Goal: Task Accomplishment & Management: Use online tool/utility

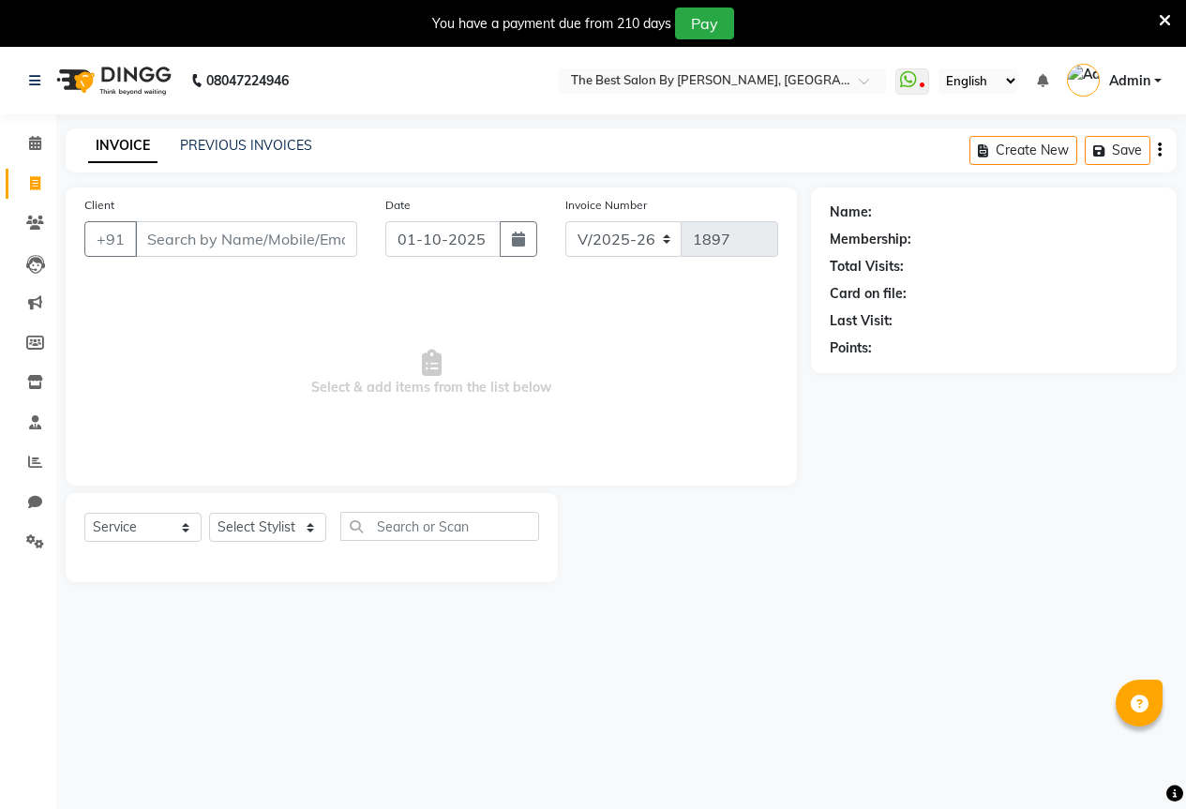
select select "7209"
select select "service"
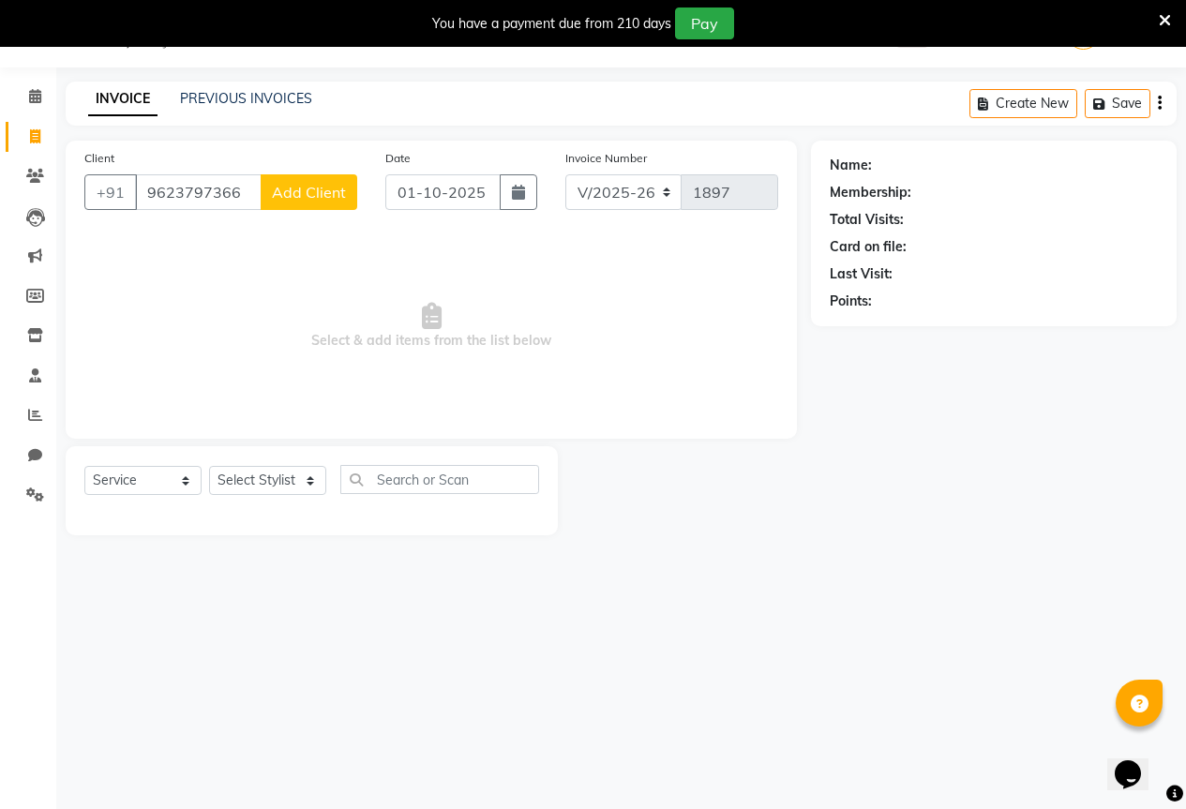
type input "9623797366"
click at [303, 192] on span "Add Client" at bounding box center [309, 192] width 74 height 19
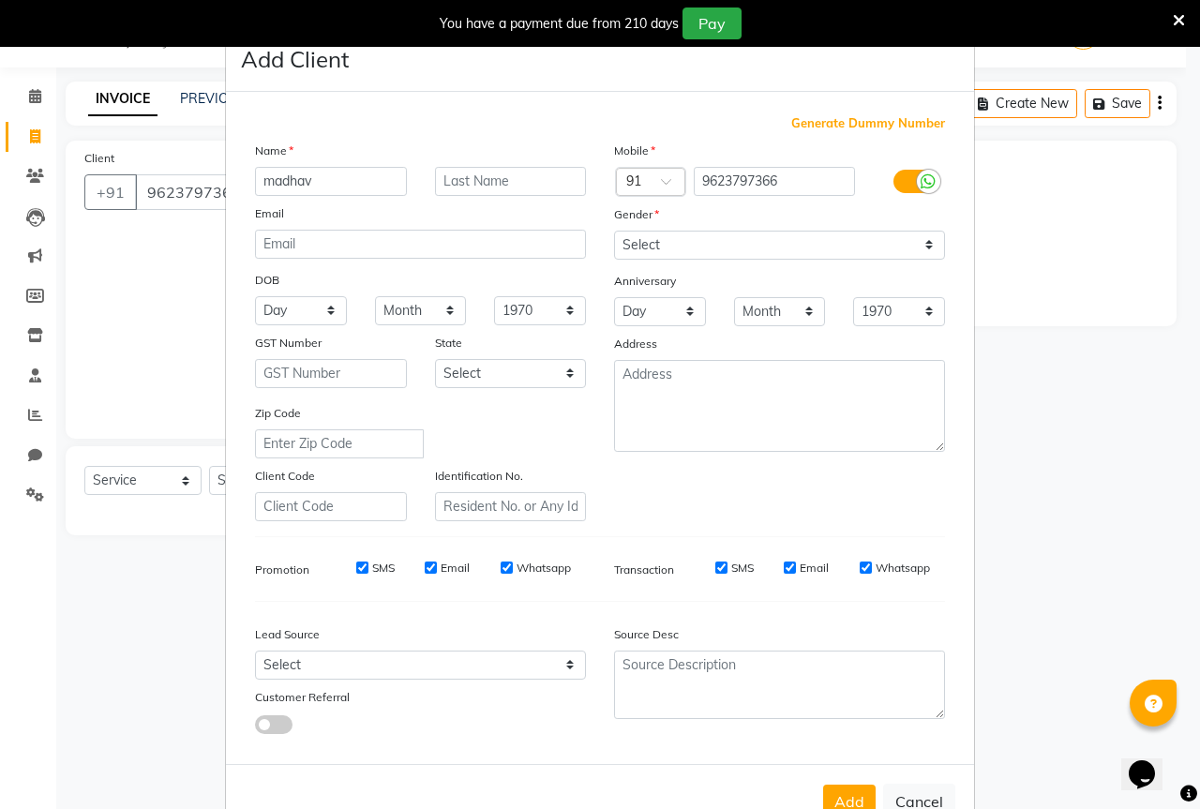
type input "madhav"
click at [461, 186] on input "text" at bounding box center [511, 181] width 152 height 29
type input "raut"
click at [795, 234] on select "Select [DEMOGRAPHIC_DATA] [DEMOGRAPHIC_DATA] Other Prefer Not To Say" at bounding box center [779, 245] width 331 height 29
select select "[DEMOGRAPHIC_DATA]"
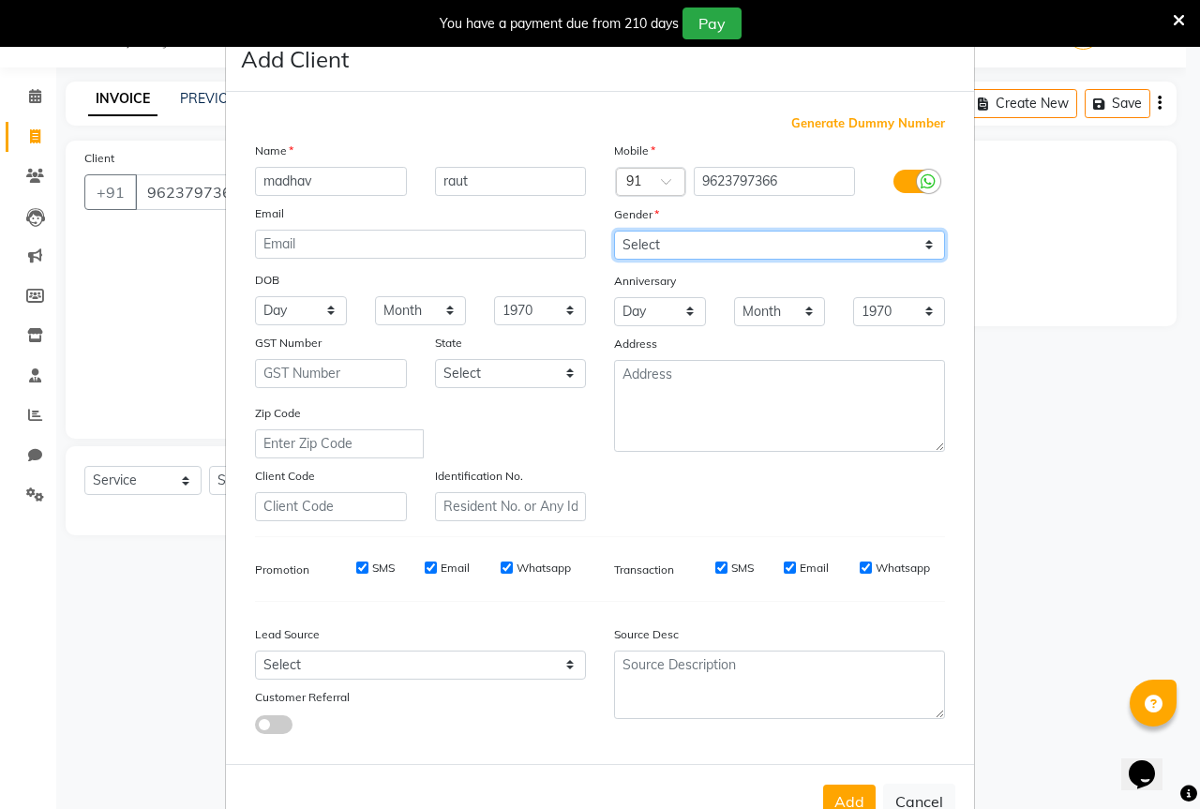
click at [614, 231] on select "Select [DEMOGRAPHIC_DATA] [DEMOGRAPHIC_DATA] Other Prefer Not To Say" at bounding box center [779, 245] width 331 height 29
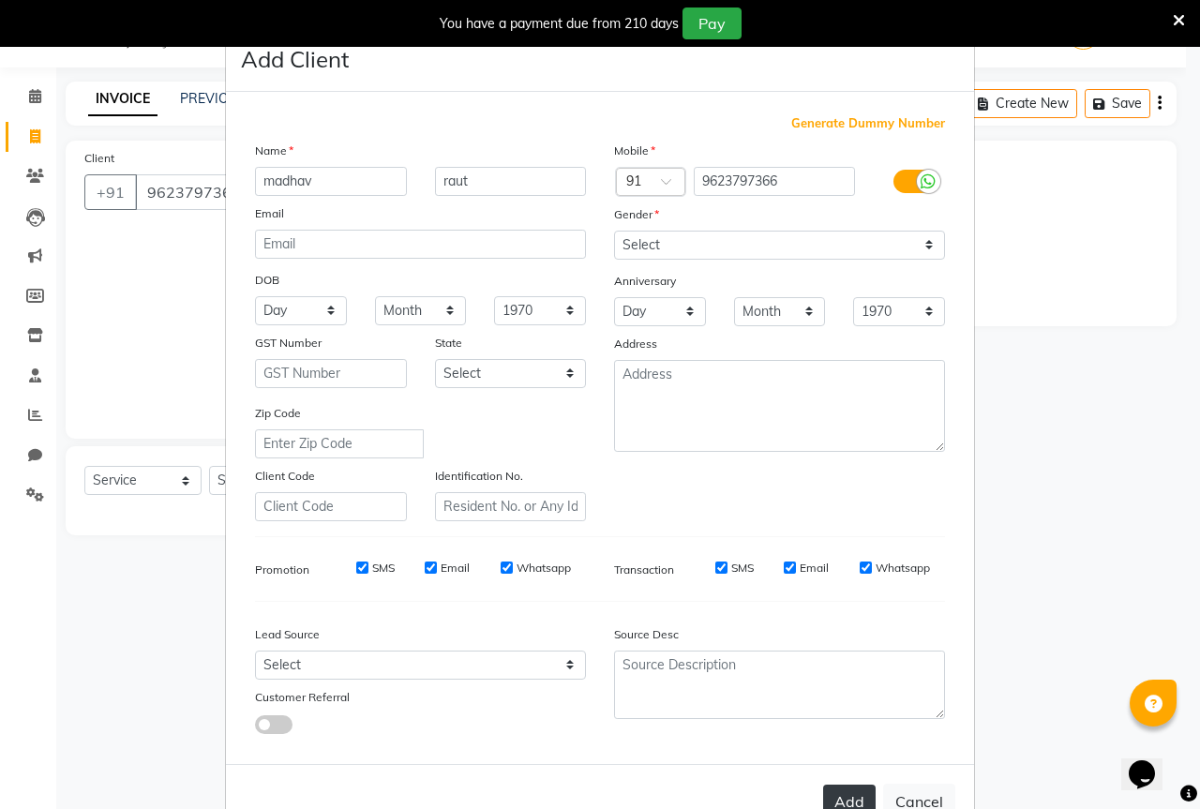
click at [836, 791] on button "Add" at bounding box center [849, 802] width 53 height 34
select select
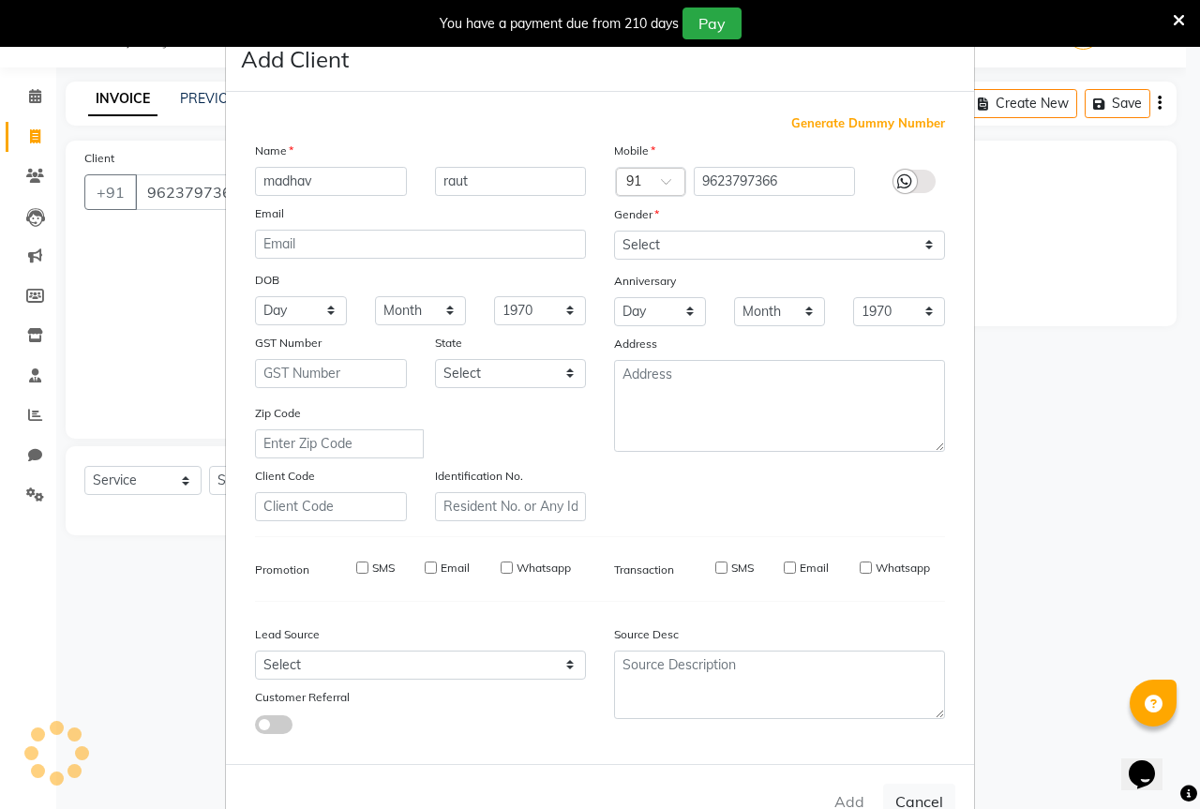
select select
checkbox input "false"
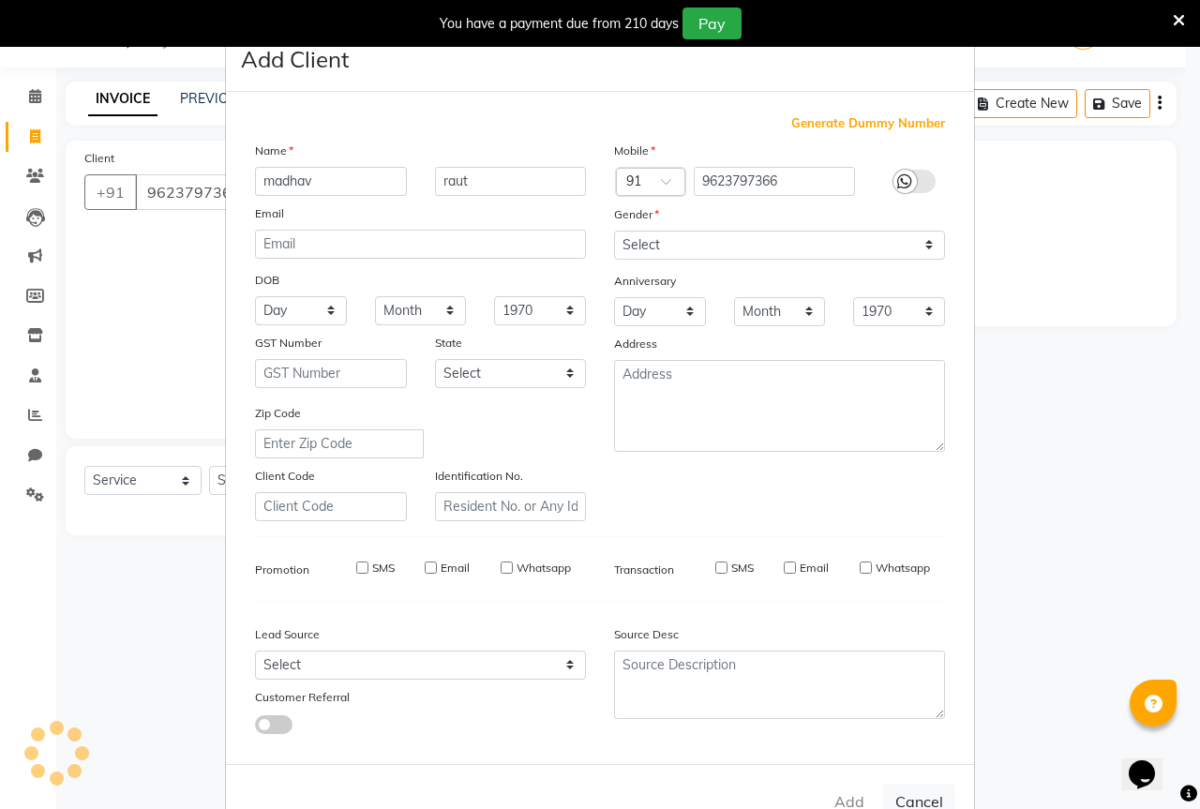
checkbox input "false"
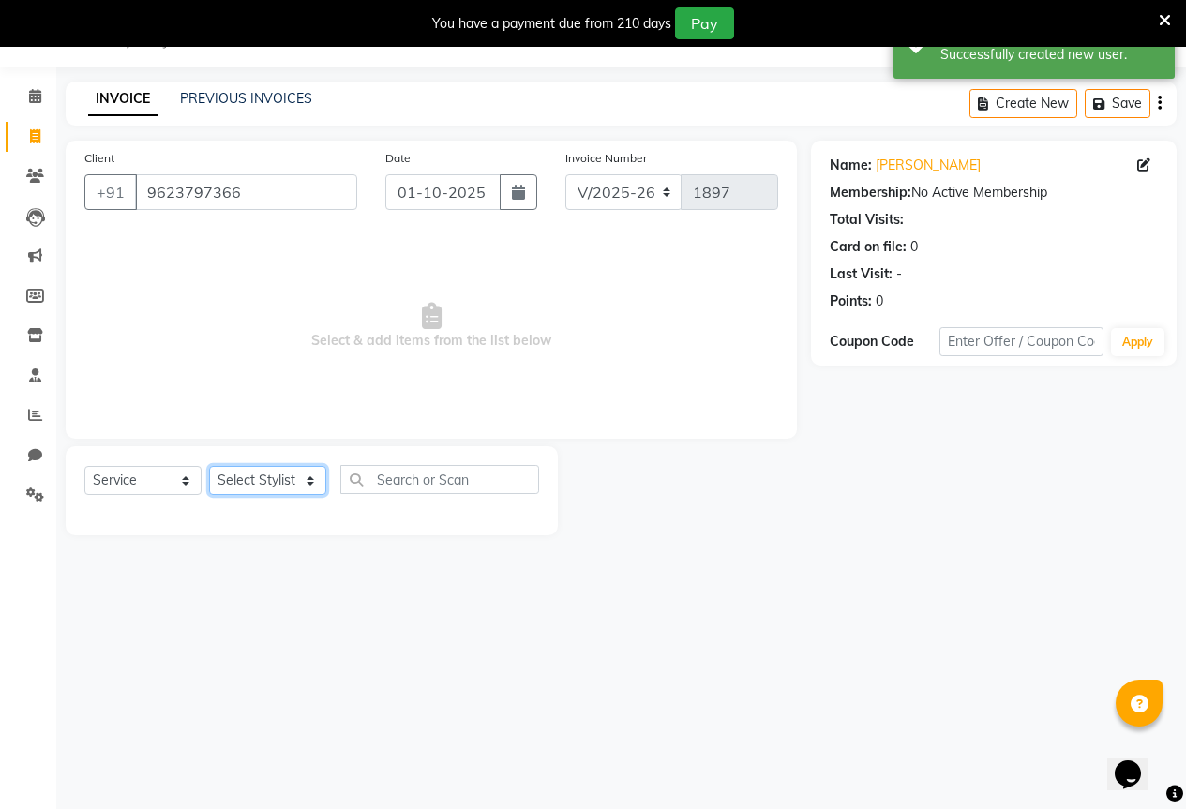
click at [242, 482] on select "Select Stylist AKASH KAJAL [PERSON_NAME] SIR [PERSON_NAME]" at bounding box center [267, 480] width 117 height 29
